Goal: Information Seeking & Learning: Learn about a topic

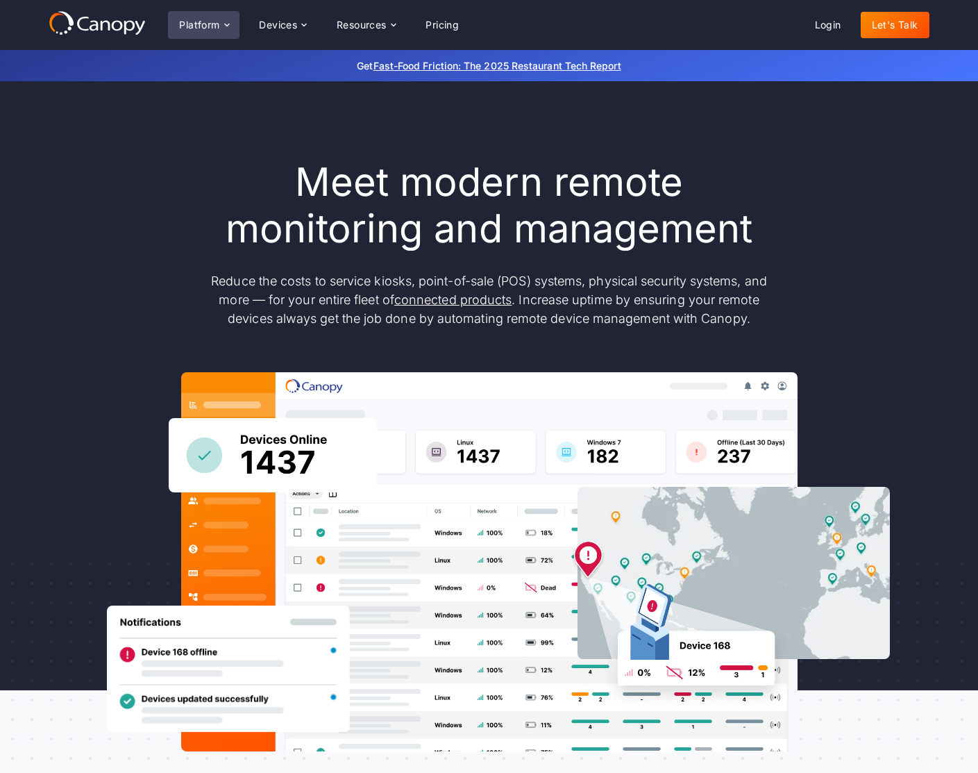
click at [203, 29] on div "Platform" at bounding box center [199, 25] width 40 height 10
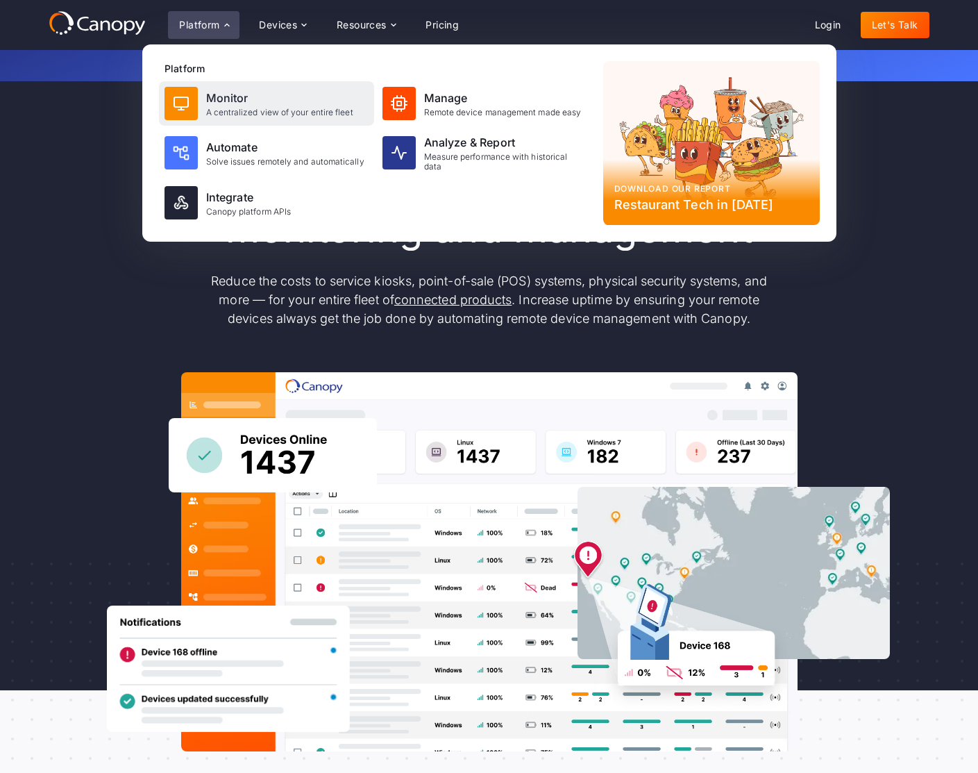
click at [217, 103] on div "Monitor" at bounding box center [279, 98] width 147 height 17
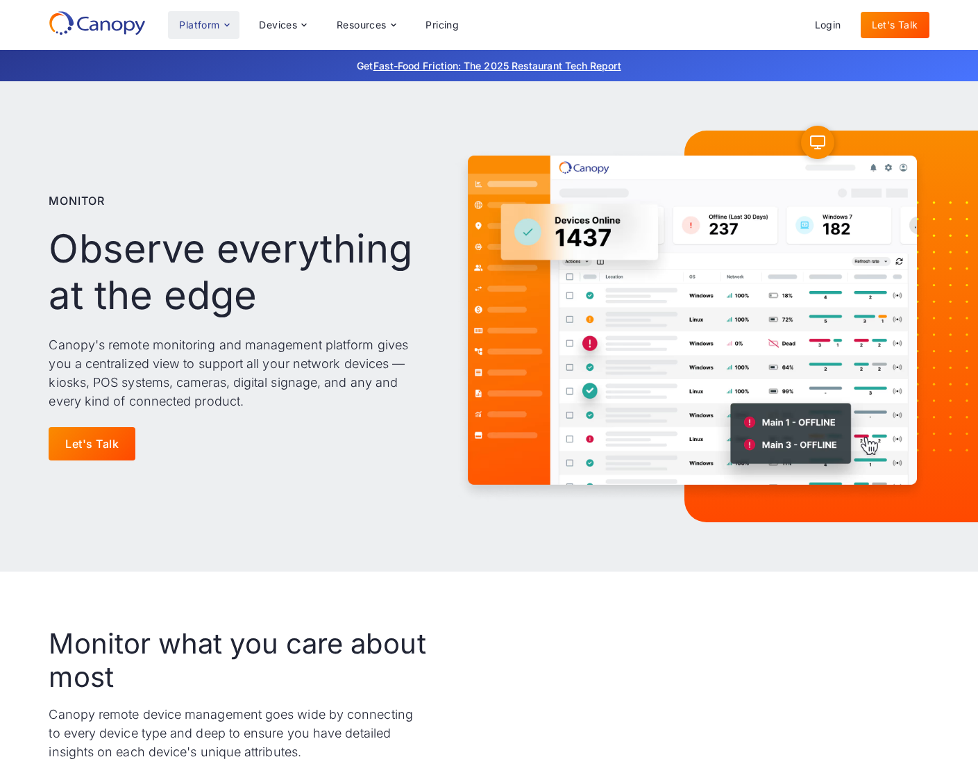
click at [213, 27] on div "Platform" at bounding box center [199, 25] width 40 height 10
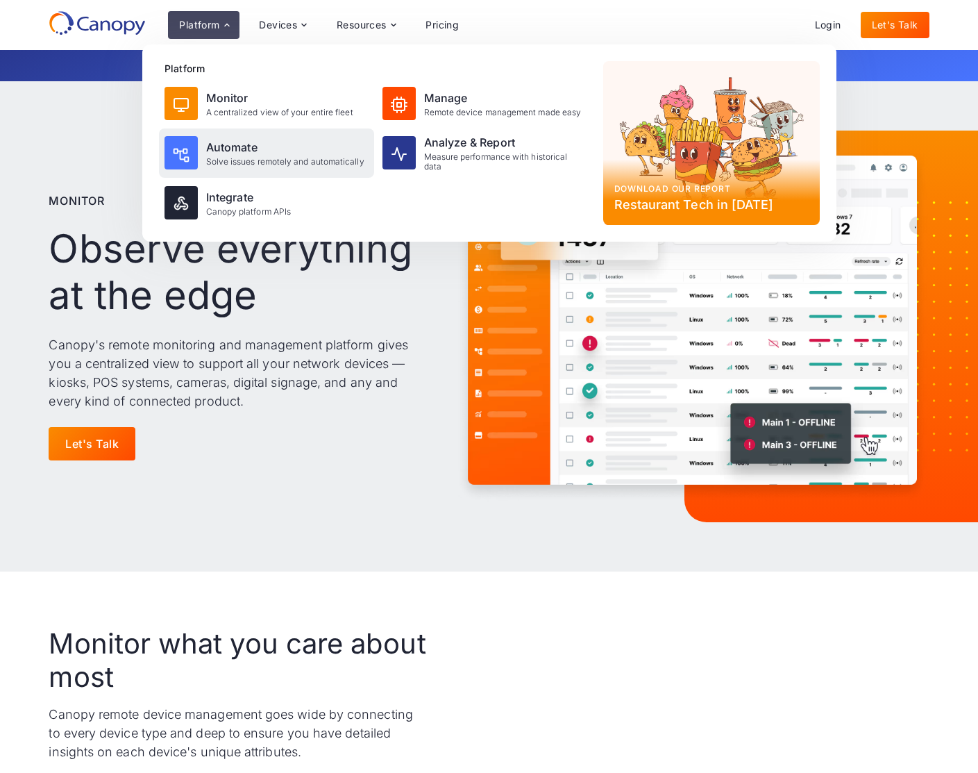
click at [185, 154] on img at bounding box center [181, 154] width 17 height 16
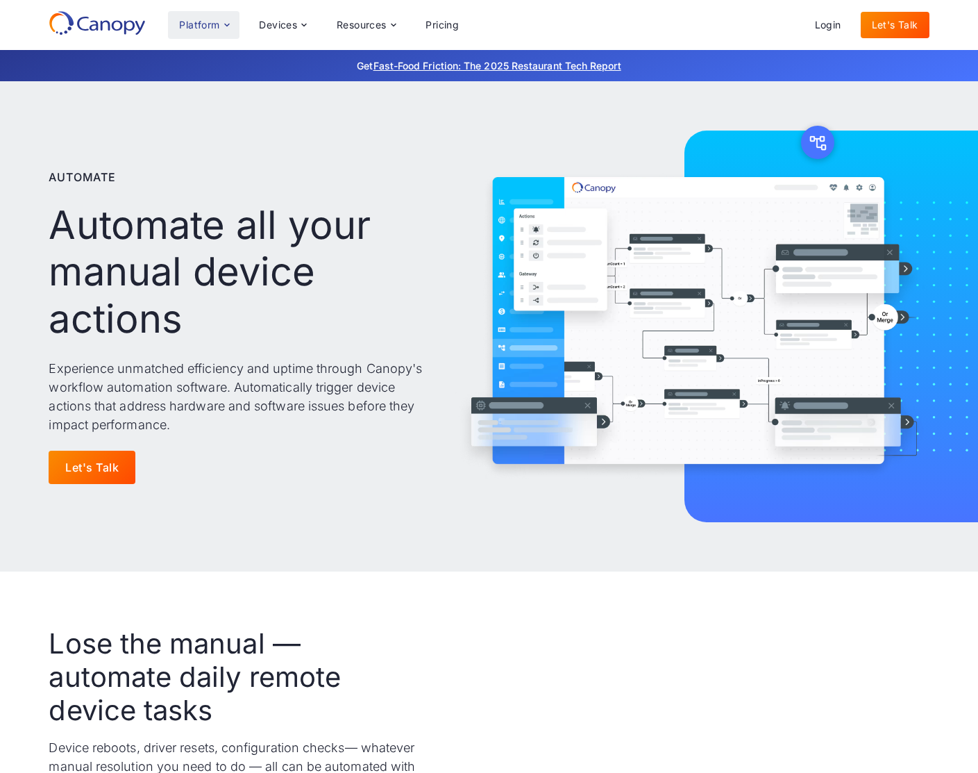
click at [196, 31] on div "Platform" at bounding box center [204, 25] width 72 height 28
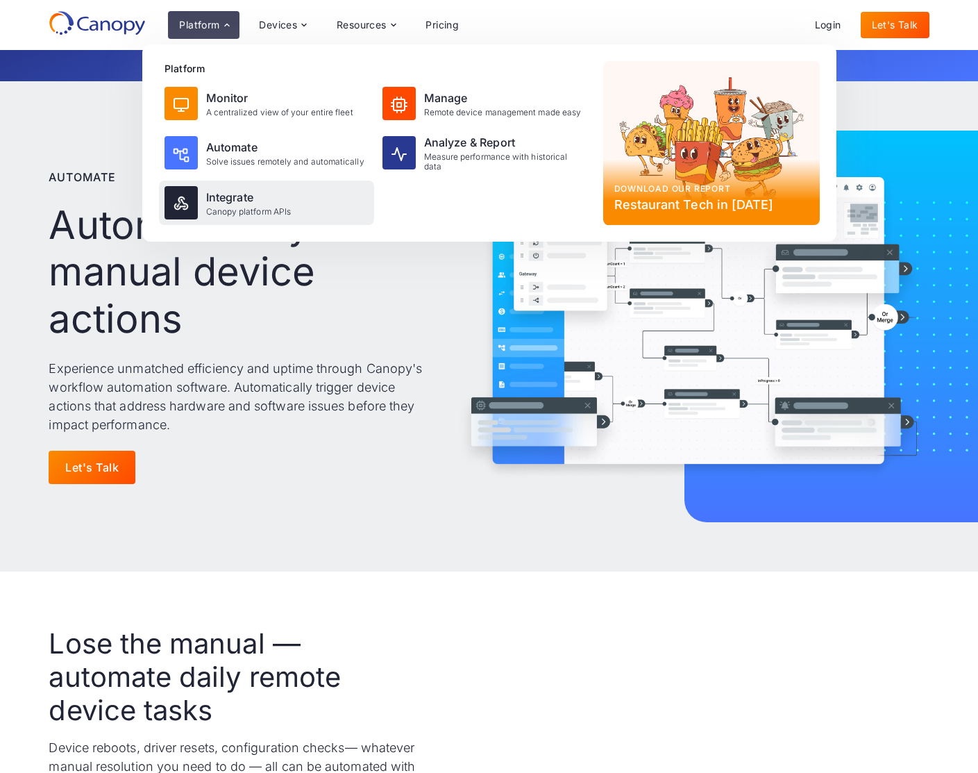
click at [214, 196] on div "Integrate" at bounding box center [248, 197] width 85 height 17
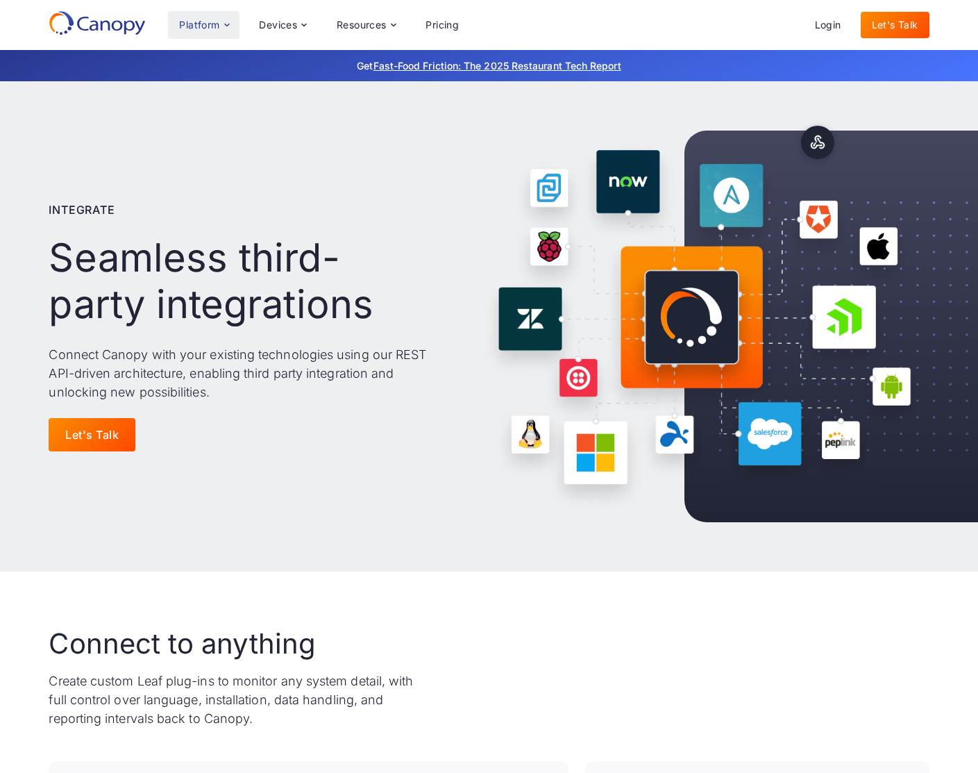
click at [216, 29] on div "Platform" at bounding box center [199, 25] width 40 height 10
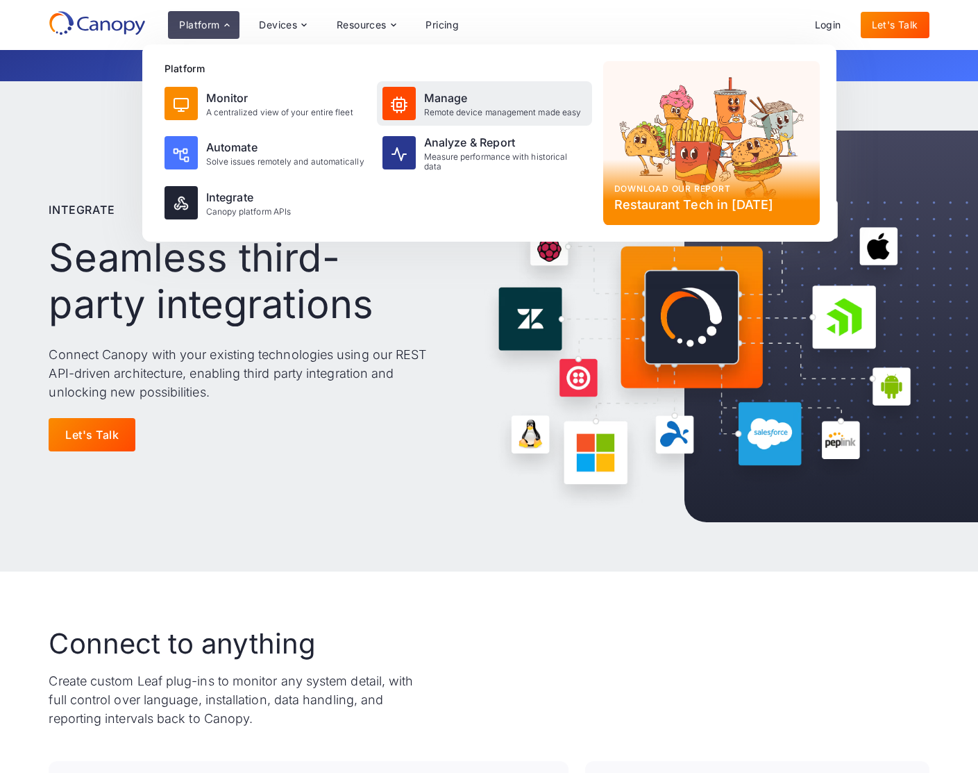
click at [430, 105] on div "Manage" at bounding box center [503, 98] width 158 height 17
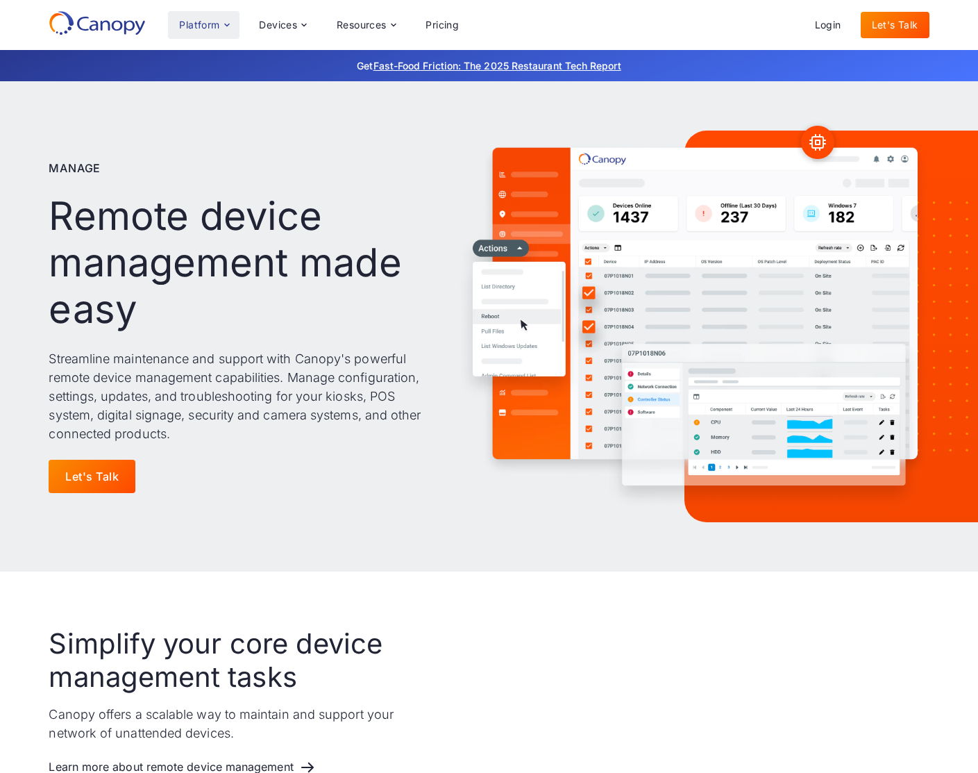
click at [210, 34] on div "Platform" at bounding box center [204, 25] width 72 height 28
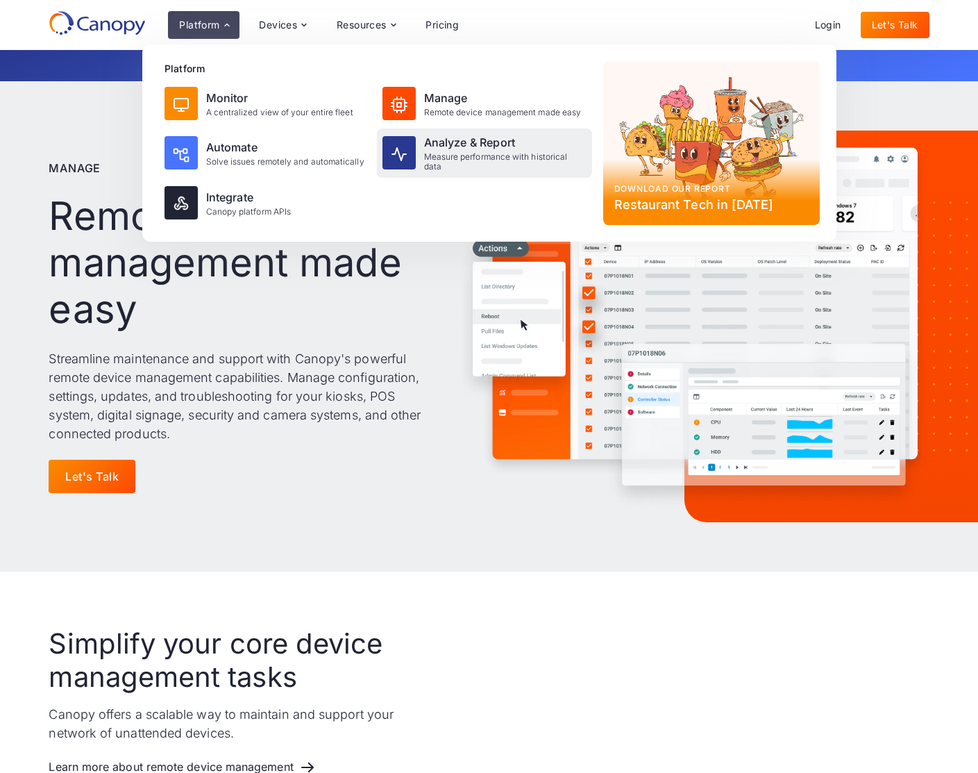
click at [445, 140] on div "Analyze & Report" at bounding box center [505, 142] width 162 height 17
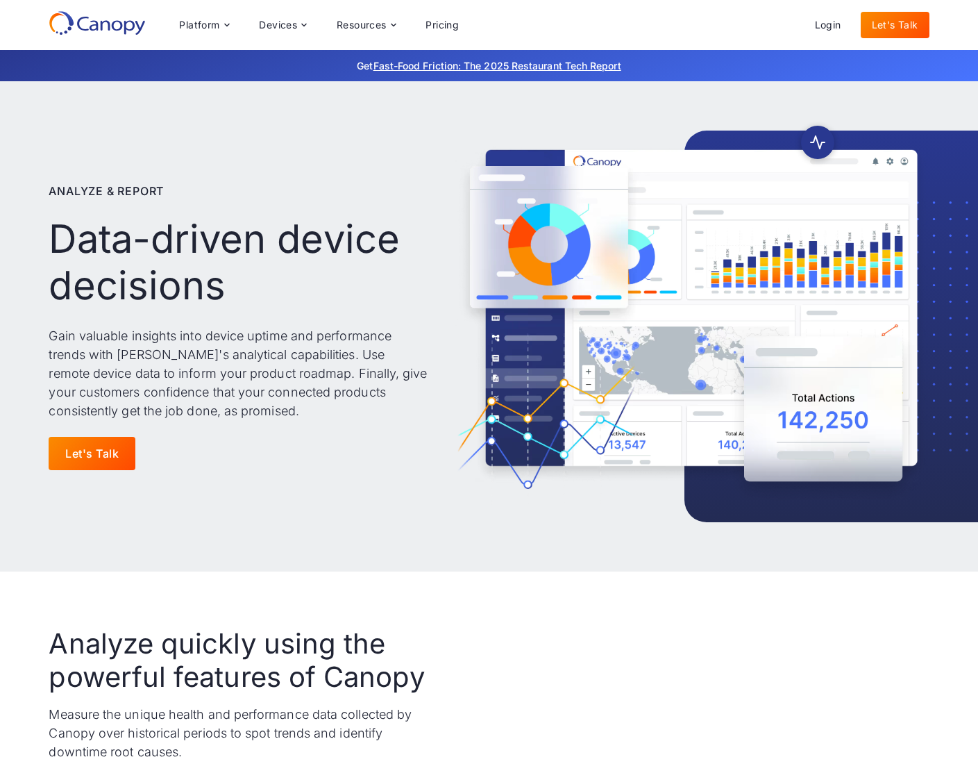
click at [310, 137] on div "Analyze & Report Data-driven device decisions Gain valuable insights into devic…" at bounding box center [238, 326] width 379 height 379
click at [212, 27] on div "Platform" at bounding box center [199, 25] width 40 height 10
